Goal: Contribute content

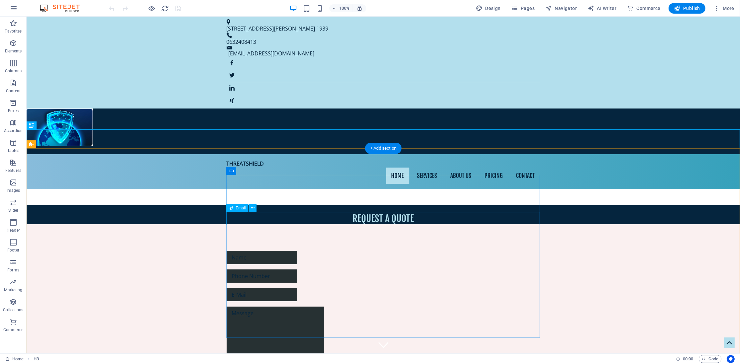
click at [267, 288] on div at bounding box center [382, 294] width 313 height 13
click at [259, 224] on div "I have read and understand the privacy policy. Unreadable? Load new Send" at bounding box center [383, 333] width 713 height 218
click at [238, 205] on div "​​​​ REQUEST A QUOTE" at bounding box center [383, 214] width 713 height 19
click at [240, 205] on div "​​​​ REQUEST A QUOTE" at bounding box center [383, 214] width 713 height 19
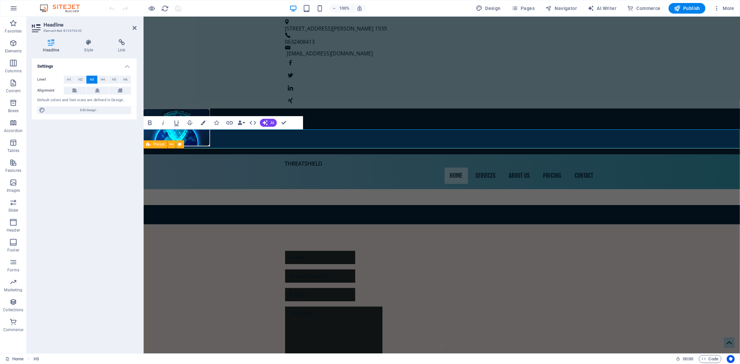
click at [258, 224] on div "I have read and understand the privacy policy. Unreadable? Load new Send" at bounding box center [441, 333] width 596 height 218
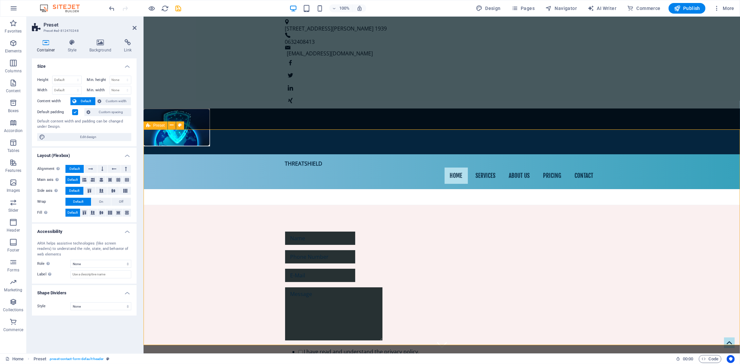
click at [257, 205] on div "I have read and understand the privacy policy. Unreadable? Load new Send" at bounding box center [441, 314] width 596 height 218
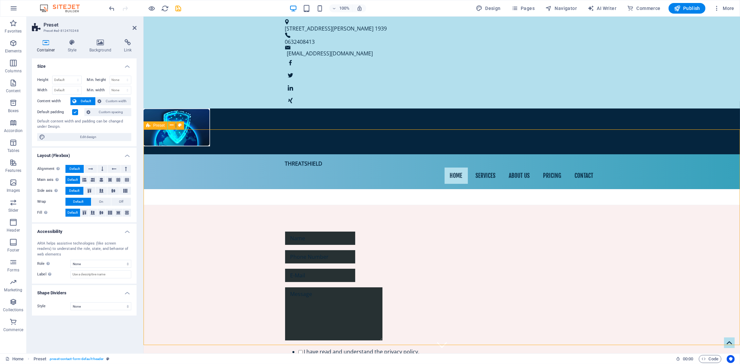
click at [257, 205] on div "I have read and understand the privacy policy. Unreadable? Load new Send" at bounding box center [441, 314] width 596 height 218
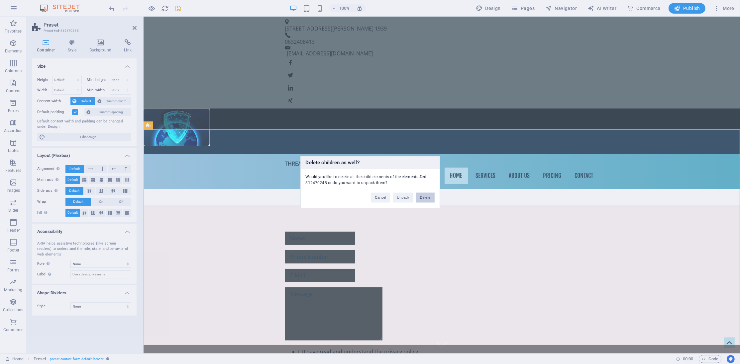
click at [420, 200] on button "Delete" at bounding box center [425, 198] width 19 height 10
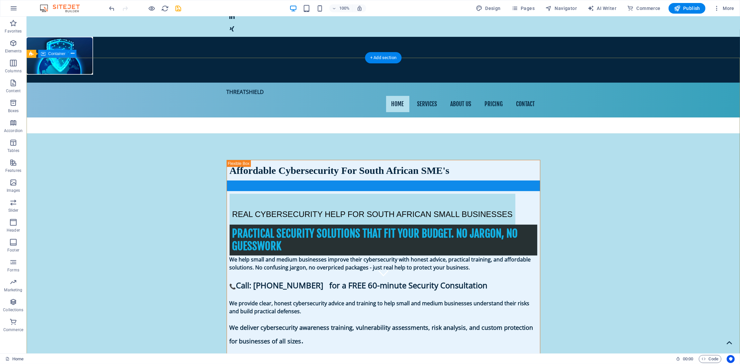
scroll to position [143, 0]
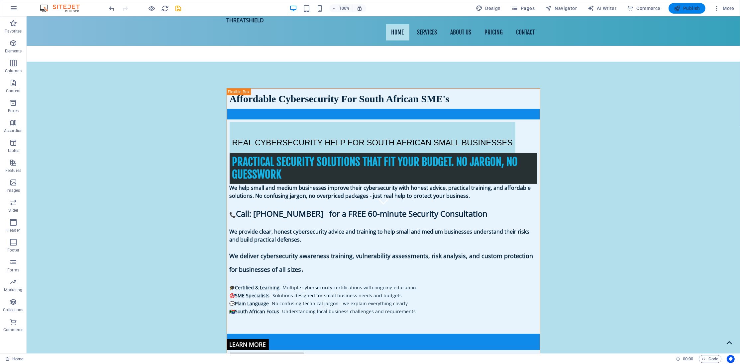
click at [688, 3] on button "Publish" at bounding box center [686, 8] width 37 height 11
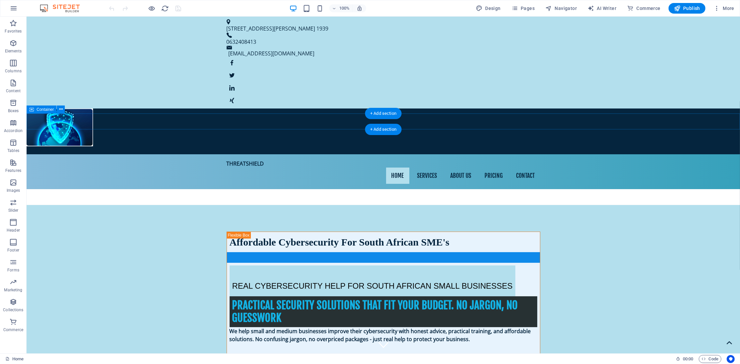
scroll to position [72, 0]
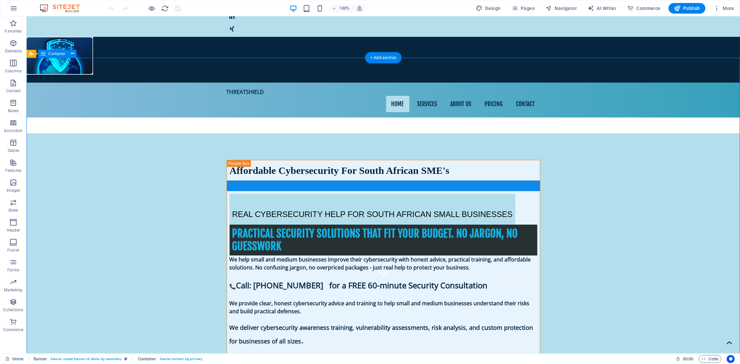
scroll to position [0, 0]
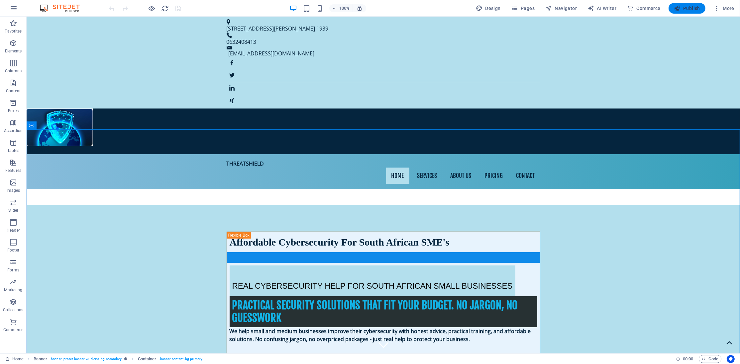
click at [682, 6] on span "Publish" at bounding box center [686, 8] width 26 height 7
